Goal: Task Accomplishment & Management: Manage account settings

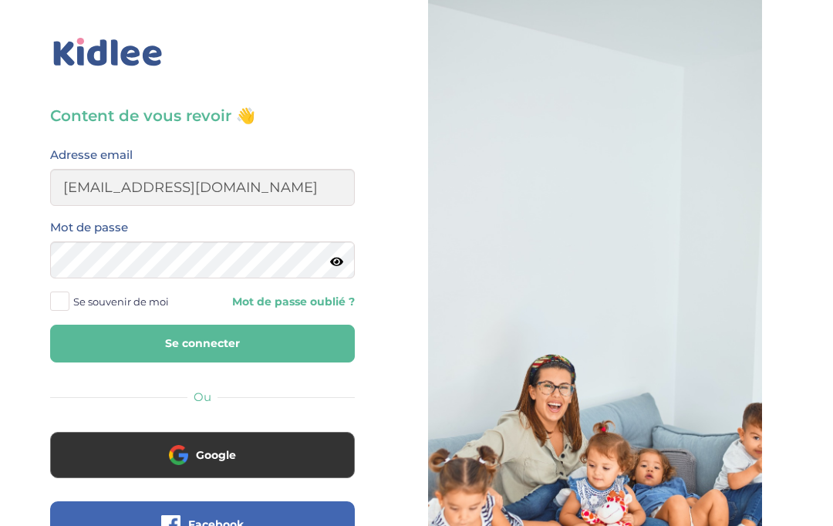
type input "gracenguya19@gmail.com"
click at [202, 343] on button "Se connecter" at bounding box center [202, 344] width 305 height 38
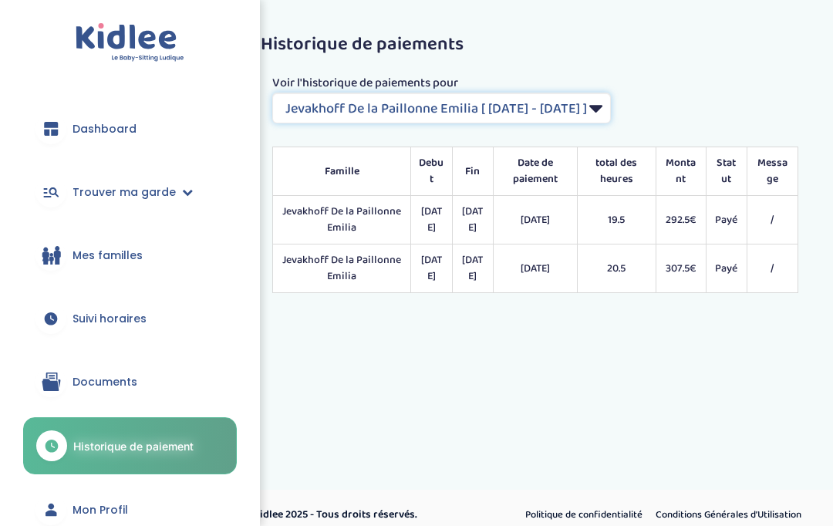
click at [611, 110] on select "Filtrer par Contrat Jevakhoff De la Paillonne Emilia [ 2024-05-15 - 2024-07-26 …" at bounding box center [441, 108] width 339 height 31
select select "2138"
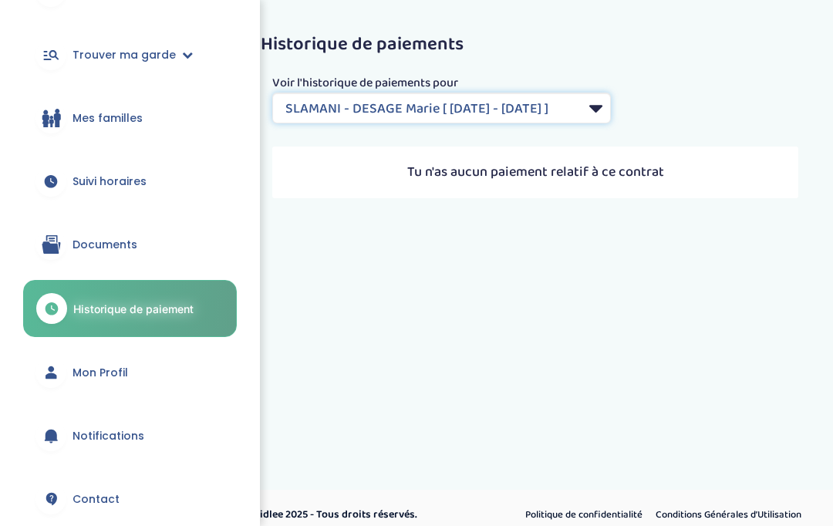
scroll to position [138, 0]
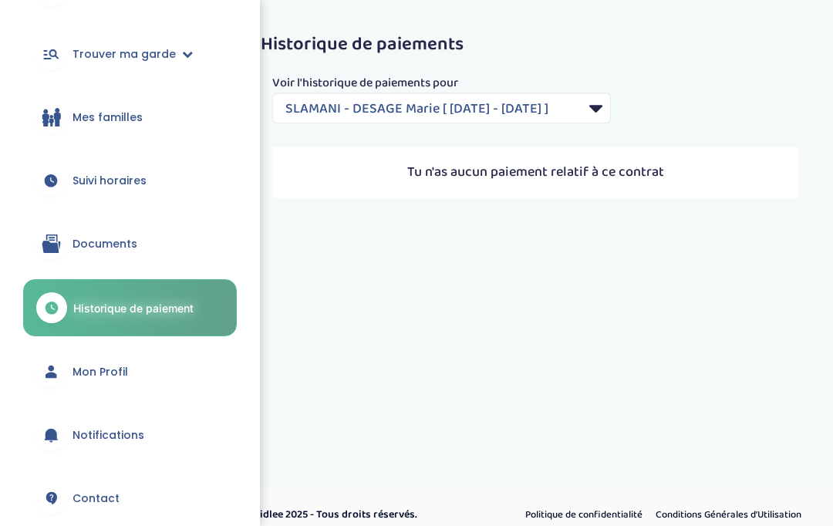
click at [148, 182] on link "Suivi horaires" at bounding box center [130, 181] width 214 height 56
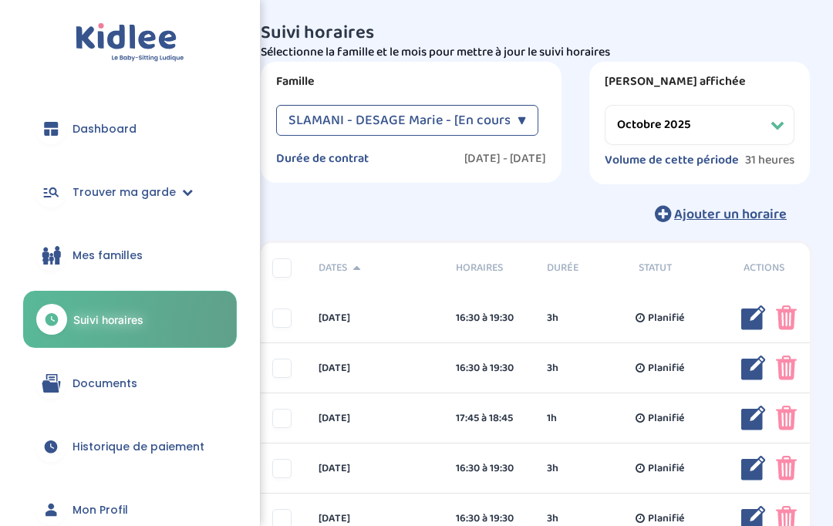
click at [752, 119] on select "Filtrer par mois septembre 2025 octobre 2025 novembre 2025 décembre 2025 janvie…" at bounding box center [700, 125] width 190 height 40
select select "septembre 2025"
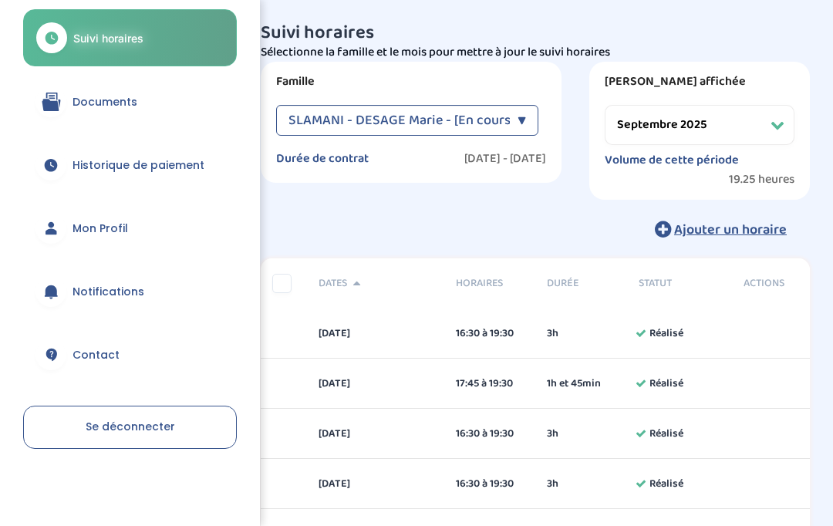
scroll to position [281, 0]
click at [159, 434] on link "Se déconnecter" at bounding box center [130, 428] width 214 height 43
